Goal: Task Accomplishment & Management: Use online tool/utility

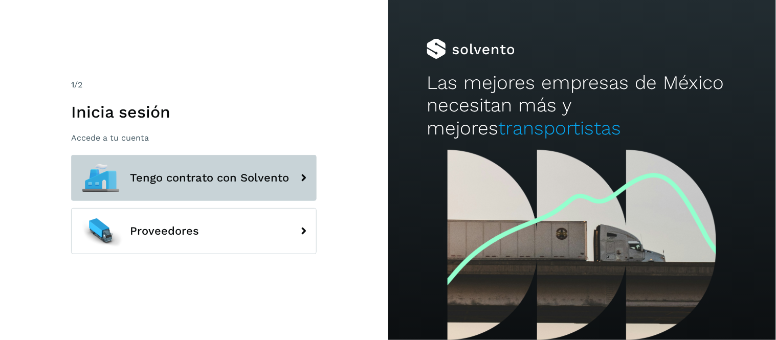
click at [161, 188] on button "Tengo contrato con Solvento" at bounding box center [194, 178] width 246 height 46
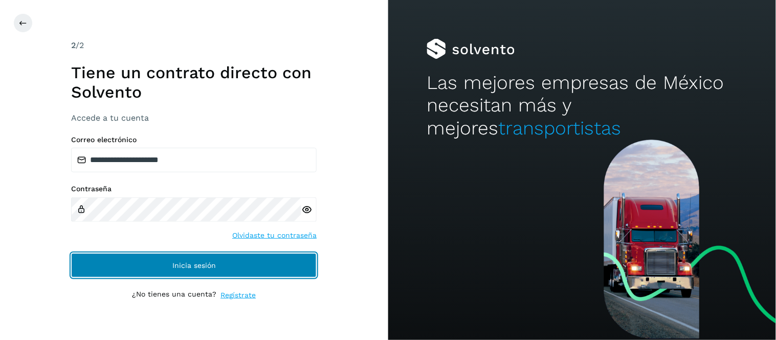
click at [188, 270] on button "Inicia sesión" at bounding box center [194, 265] width 246 height 25
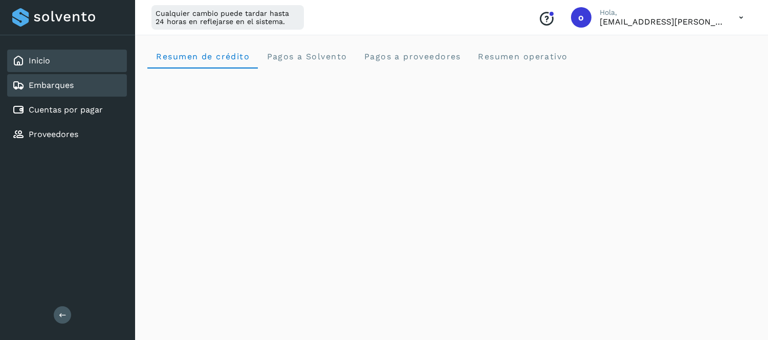
click at [54, 85] on link "Embarques" at bounding box center [51, 85] width 45 height 10
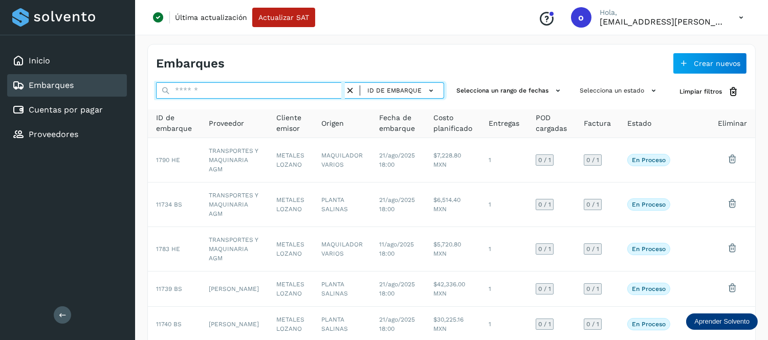
click at [191, 89] on input "text" at bounding box center [250, 90] width 189 height 16
paste input "********"
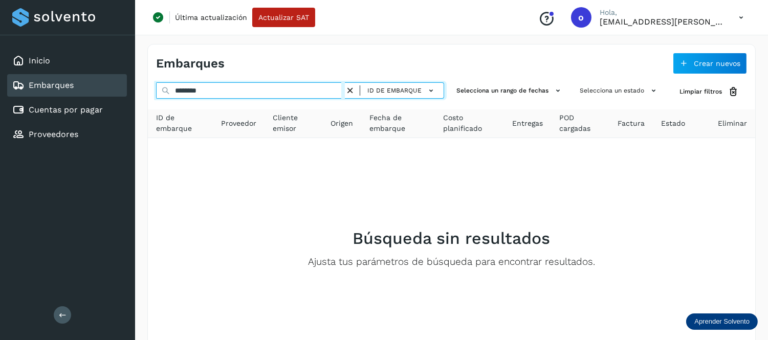
drag, startPoint x: 237, startPoint y: 90, endPoint x: 141, endPoint y: 98, distance: 96.5
click at [124, 93] on div "Inicio Embarques Cuentas por pagar Proveedores Salir Última actualización Actua…" at bounding box center [384, 204] width 768 height 408
paste input "text"
drag, startPoint x: 177, startPoint y: 89, endPoint x: 134, endPoint y: 89, distance: 43.0
click at [134, 89] on div "Inicio Embarques Cuentas por pagar Proveedores Salir Última actualización Actua…" at bounding box center [384, 204] width 768 height 408
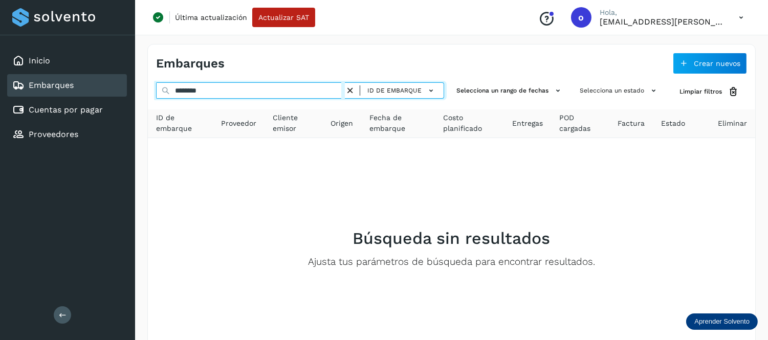
paste input "text"
type input "********"
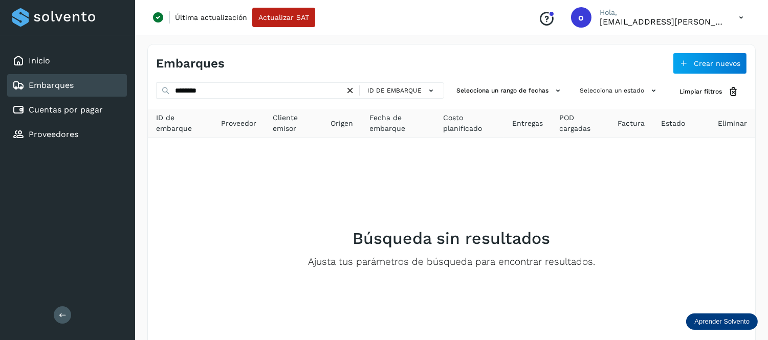
drag, startPoint x: 354, startPoint y: 90, endPoint x: 256, endPoint y: 116, distance: 101.6
click at [353, 90] on icon at bounding box center [350, 90] width 11 height 11
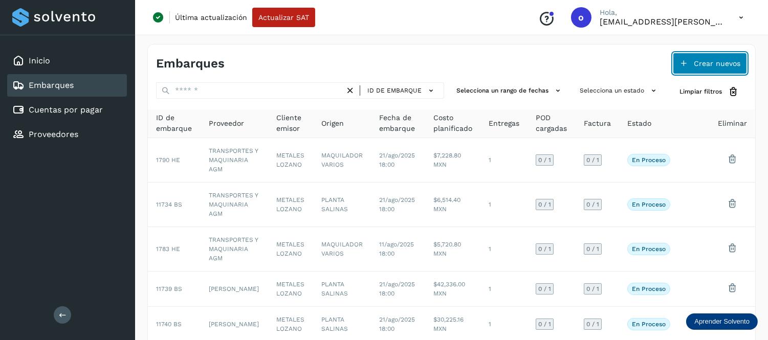
click at [688, 60] on button "Crear nuevos" at bounding box center [710, 63] width 74 height 21
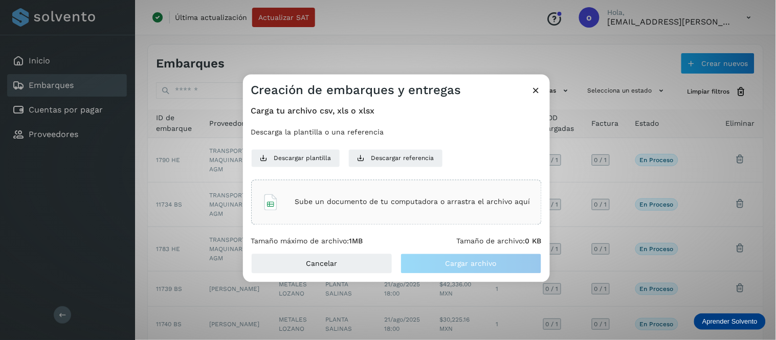
click at [387, 196] on div "Sube un documento de tu computadora o arrastra el archivo aquí" at bounding box center [396, 202] width 268 height 28
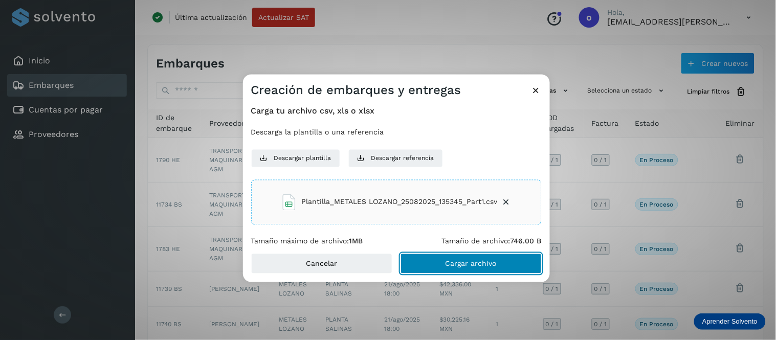
click at [471, 262] on span "Cargar archivo" at bounding box center [471, 263] width 51 height 7
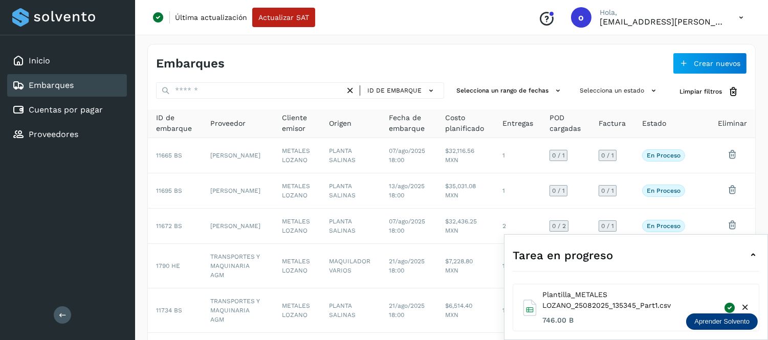
click at [757, 257] on icon at bounding box center [753, 255] width 12 height 12
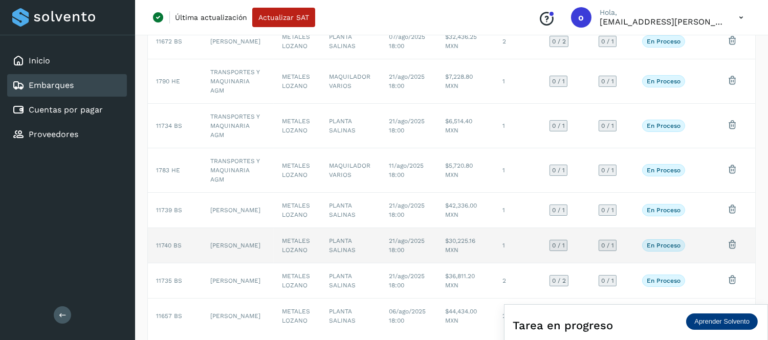
scroll to position [264, 0]
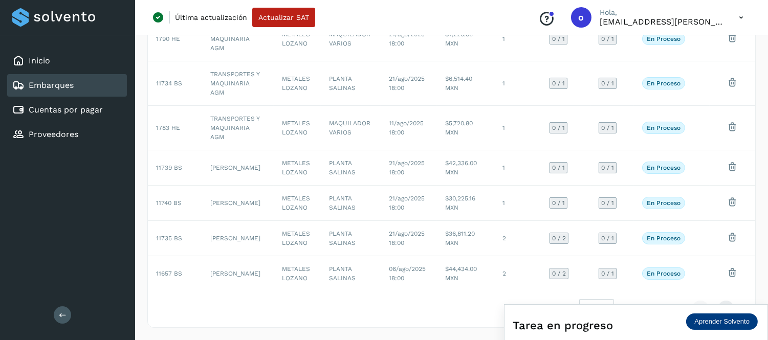
click at [741, 15] on icon at bounding box center [741, 17] width 21 height 21
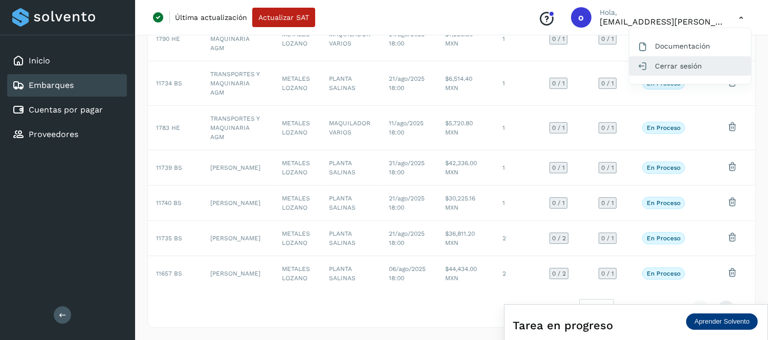
click at [677, 58] on div "Cerrar sesión" at bounding box center [690, 65] width 122 height 19
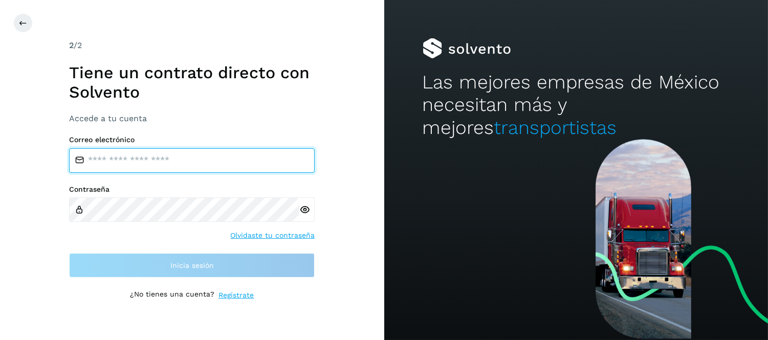
type input "**********"
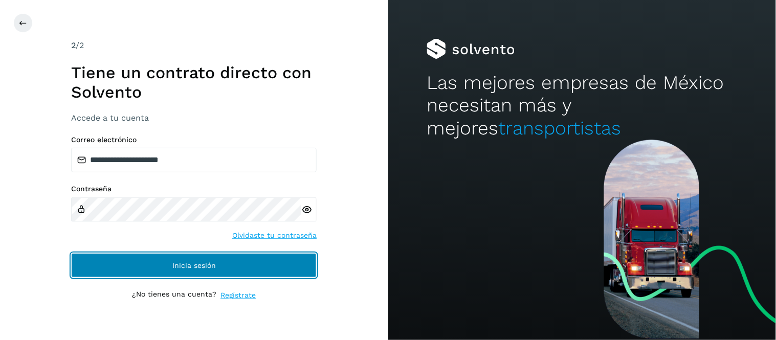
click at [240, 268] on button "Inicia sesión" at bounding box center [194, 265] width 246 height 25
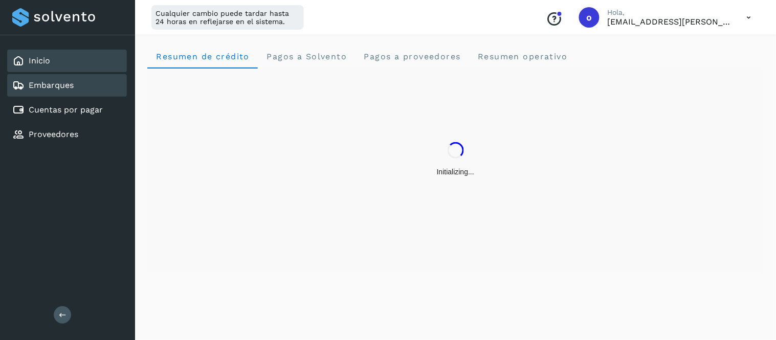
click at [94, 83] on div "Embarques" at bounding box center [67, 85] width 120 height 23
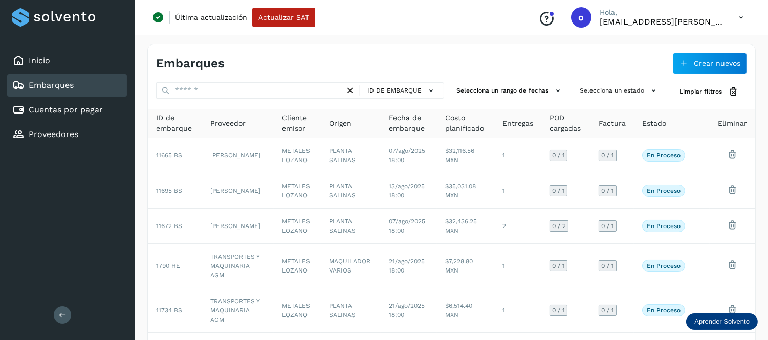
click at [737, 15] on icon at bounding box center [741, 17] width 21 height 21
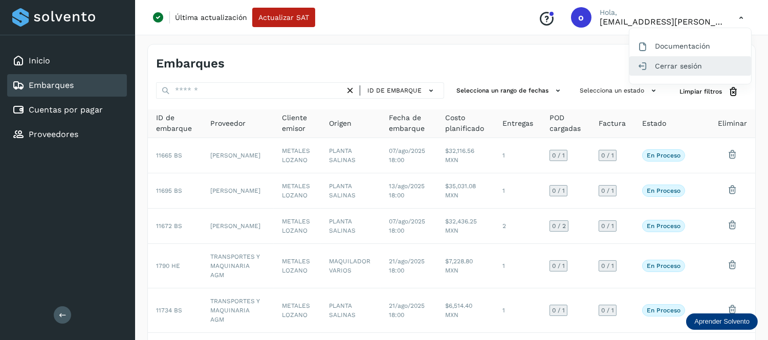
click at [655, 62] on div "Cerrar sesión" at bounding box center [690, 65] width 122 height 19
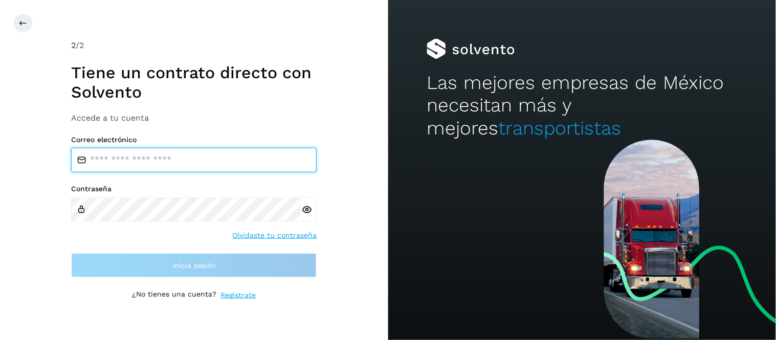
type input "**********"
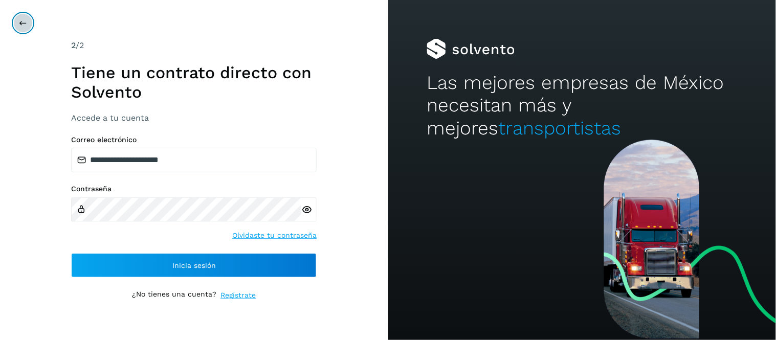
click at [22, 16] on button at bounding box center [22, 22] width 19 height 19
